Goal: Entertainment & Leisure: Consume media (video, audio)

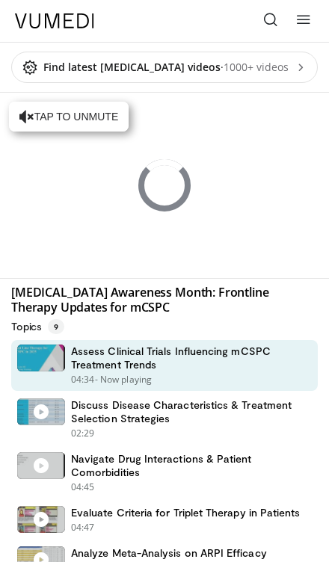
scroll to position [1, 0]
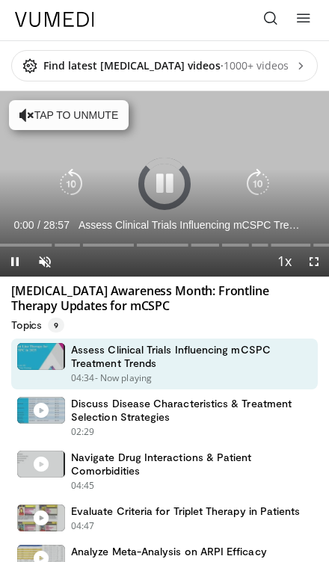
click at [270, 22] on icon at bounding box center [270, 17] width 15 height 15
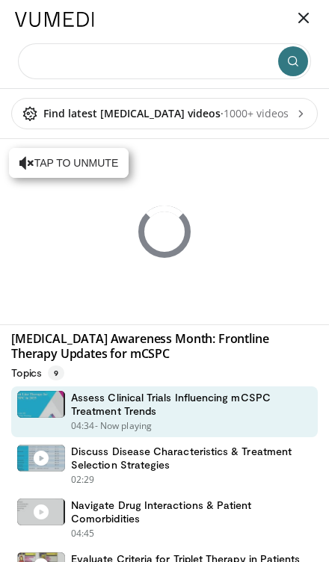
scroll to position [0, 0]
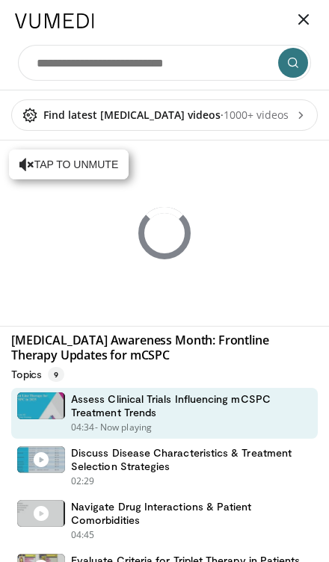
click at [295, 16] on link at bounding box center [303, 21] width 30 height 30
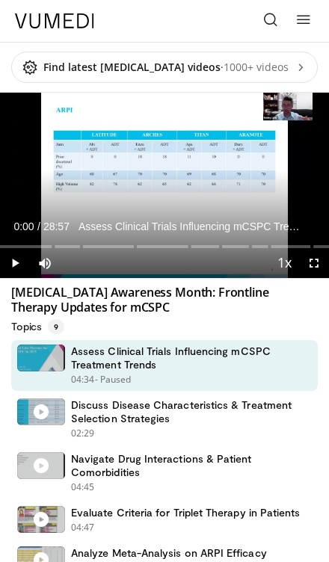
click at [292, 64] on span "1000+ videos" at bounding box center [264, 67] width 83 height 15
